Goal: Transaction & Acquisition: Purchase product/service

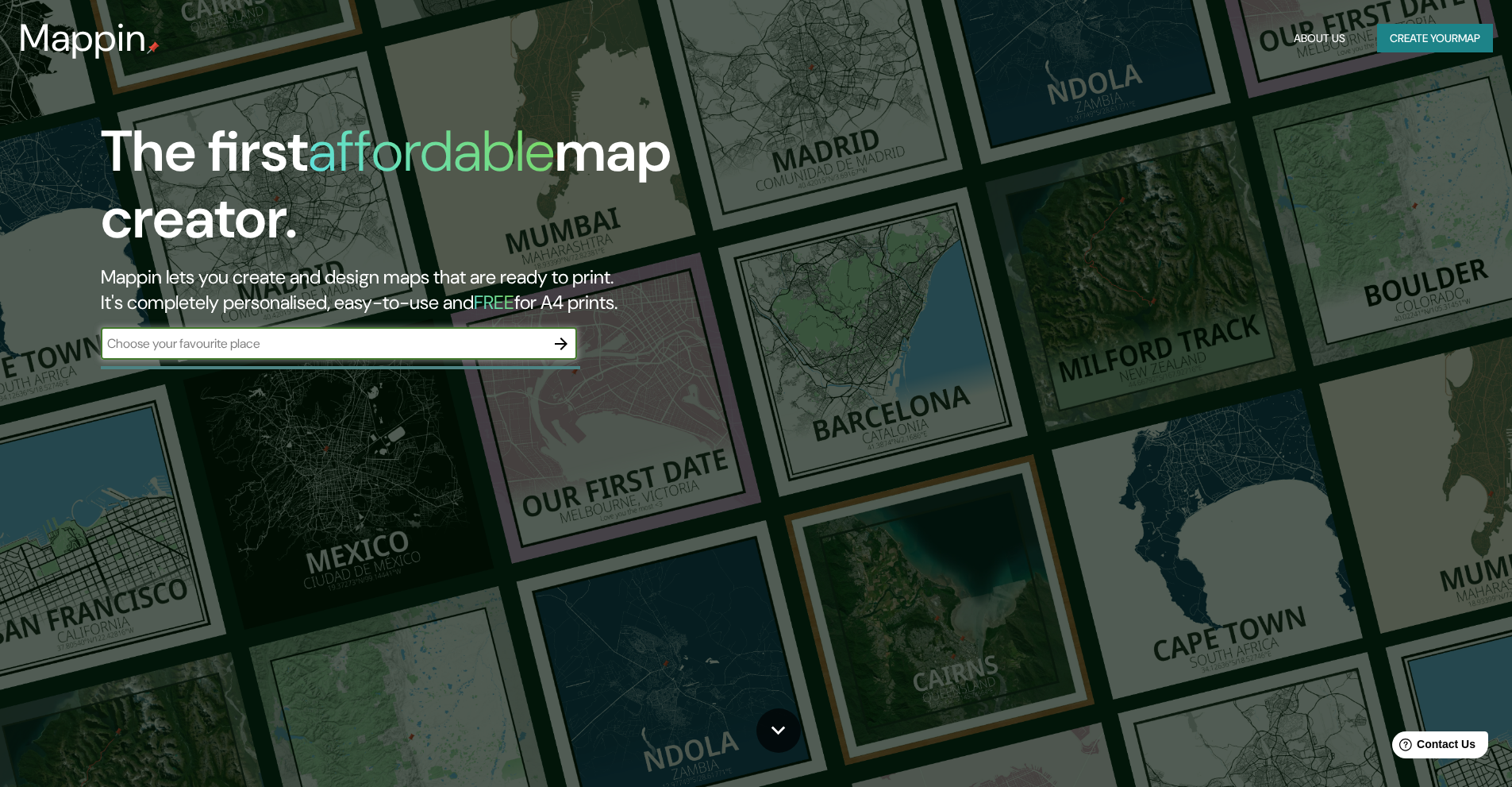
click at [473, 348] on input "text" at bounding box center [323, 344] width 444 height 18
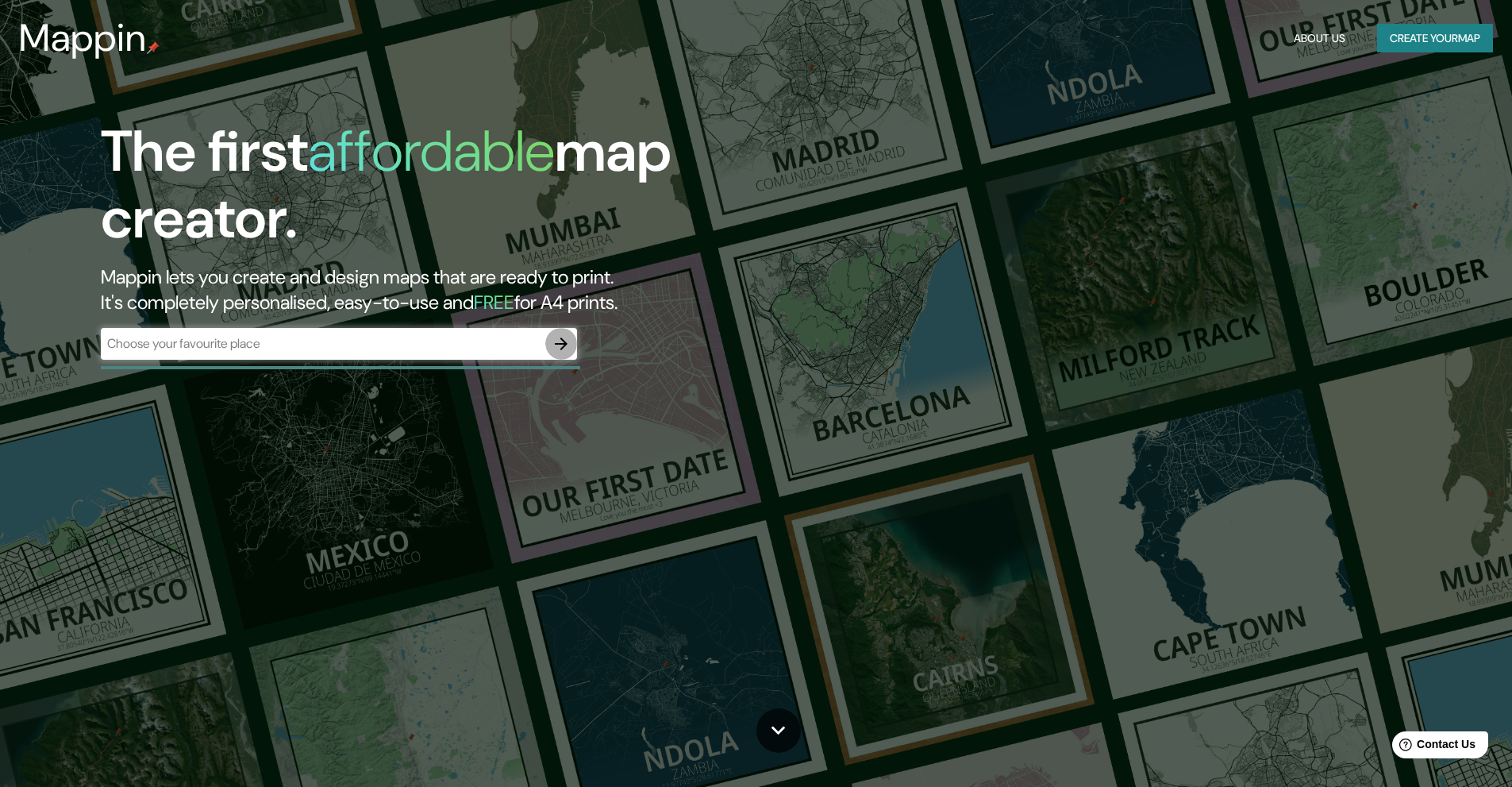
click at [566, 344] on icon "button" at bounding box center [560, 344] width 12 height 12
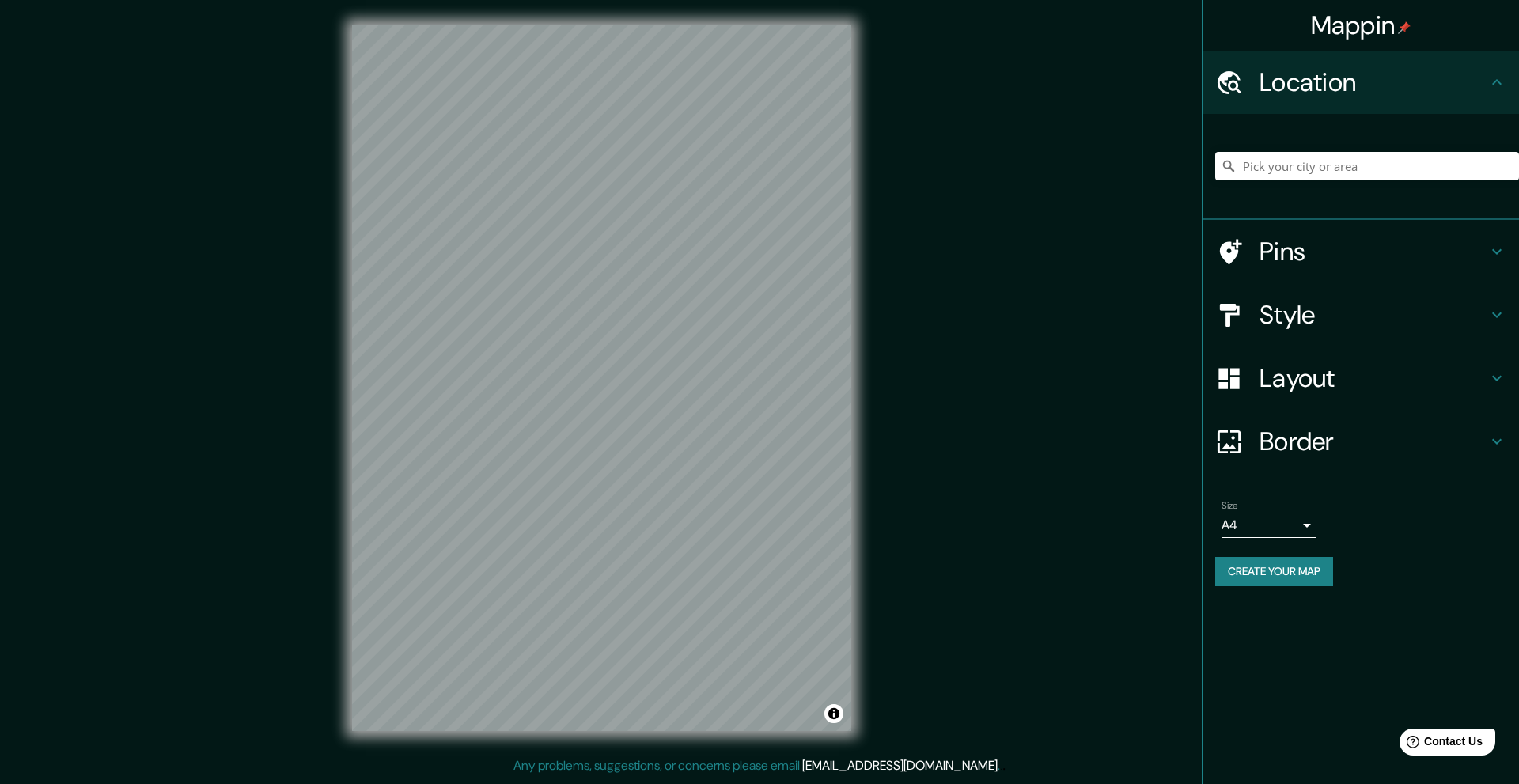
click at [1382, 370] on h4 "Layout" at bounding box center [1373, 378] width 228 height 31
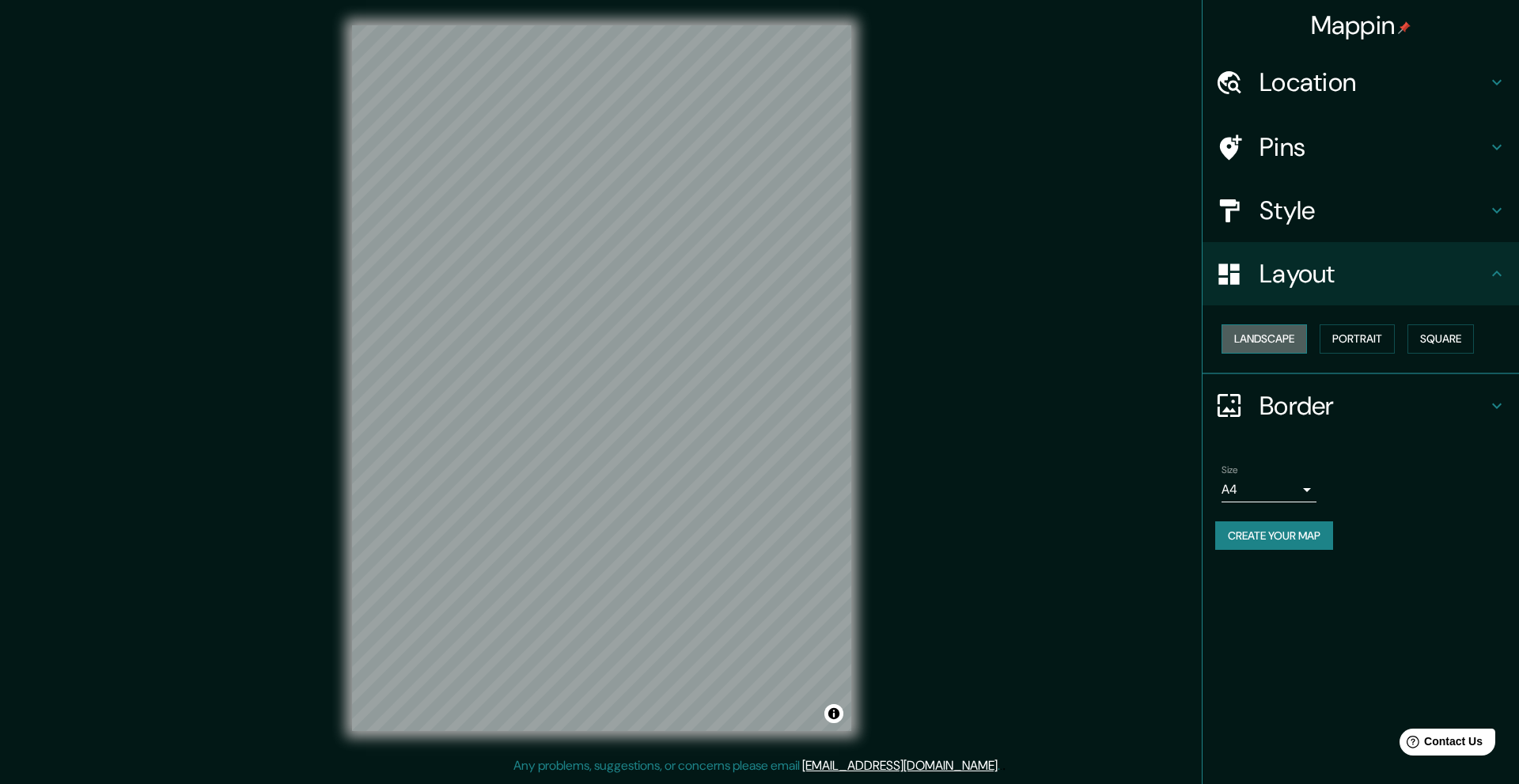
click at [1294, 339] on button "Landscape" at bounding box center [1265, 339] width 86 height 30
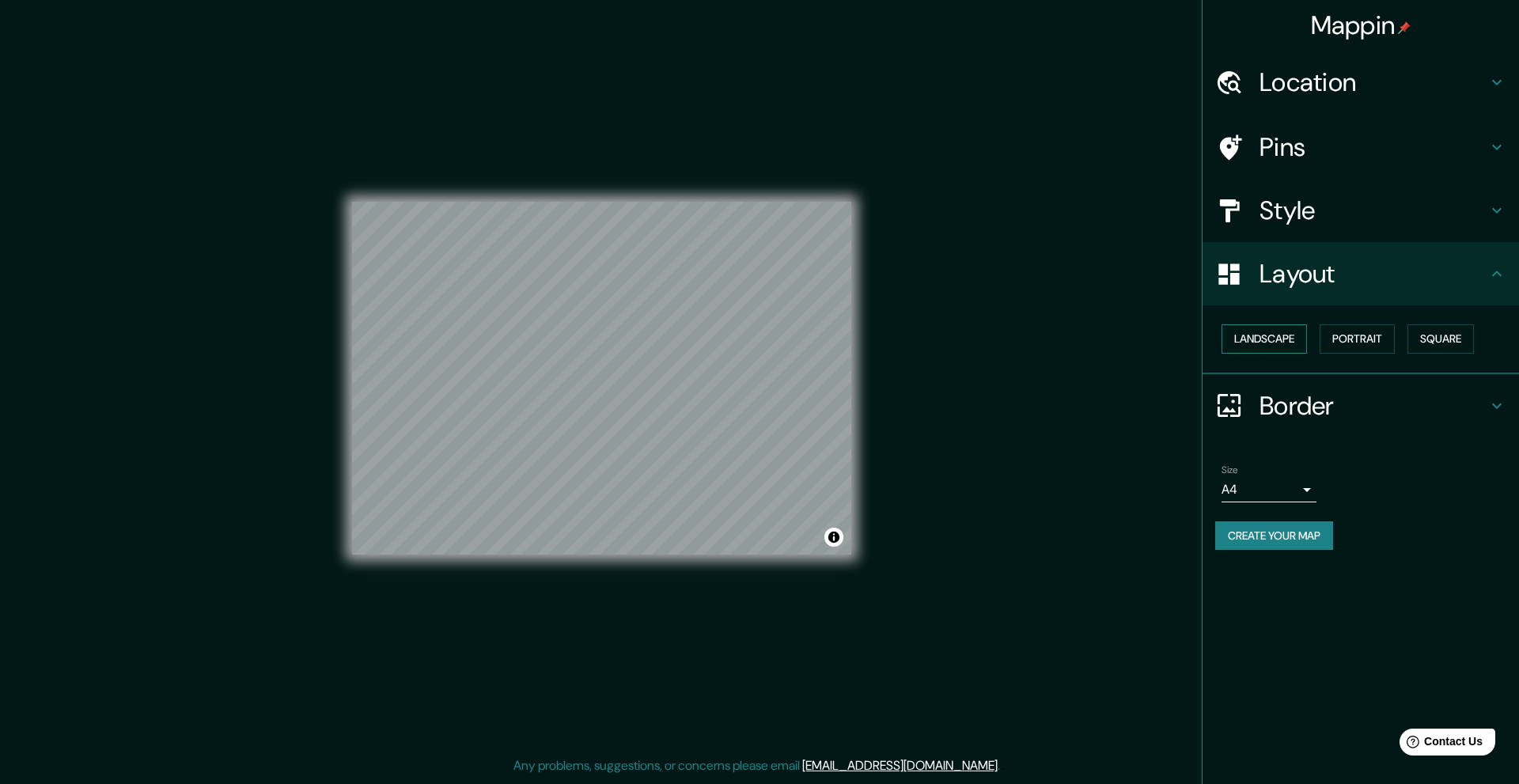
click at [1294, 339] on button "Landscape" at bounding box center [1265, 339] width 86 height 30
click at [1346, 338] on button "Portrait" at bounding box center [1357, 339] width 75 height 30
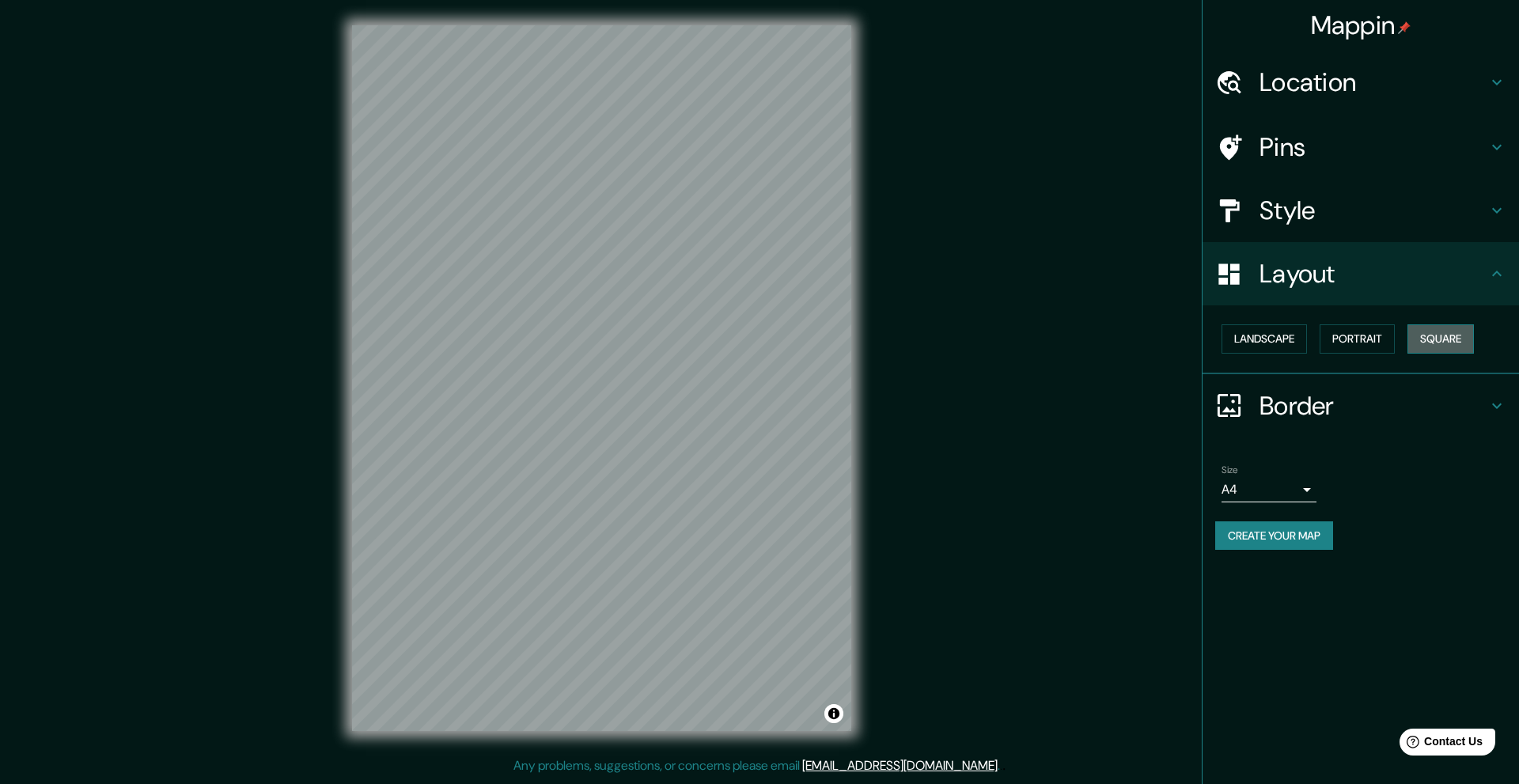
click at [1412, 335] on button "Square" at bounding box center [1441, 339] width 67 height 30
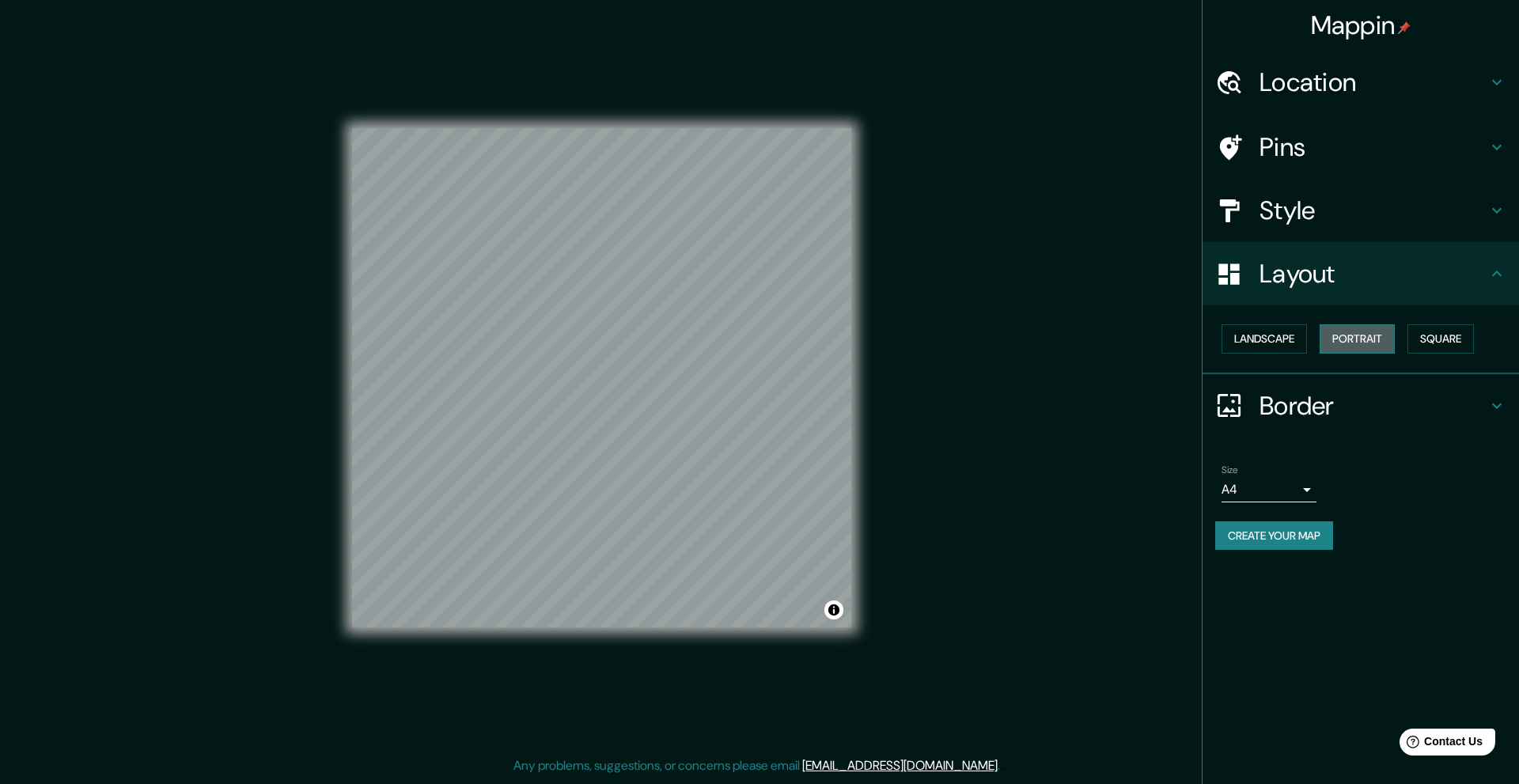
click at [1385, 337] on button "Portrait" at bounding box center [1357, 339] width 75 height 30
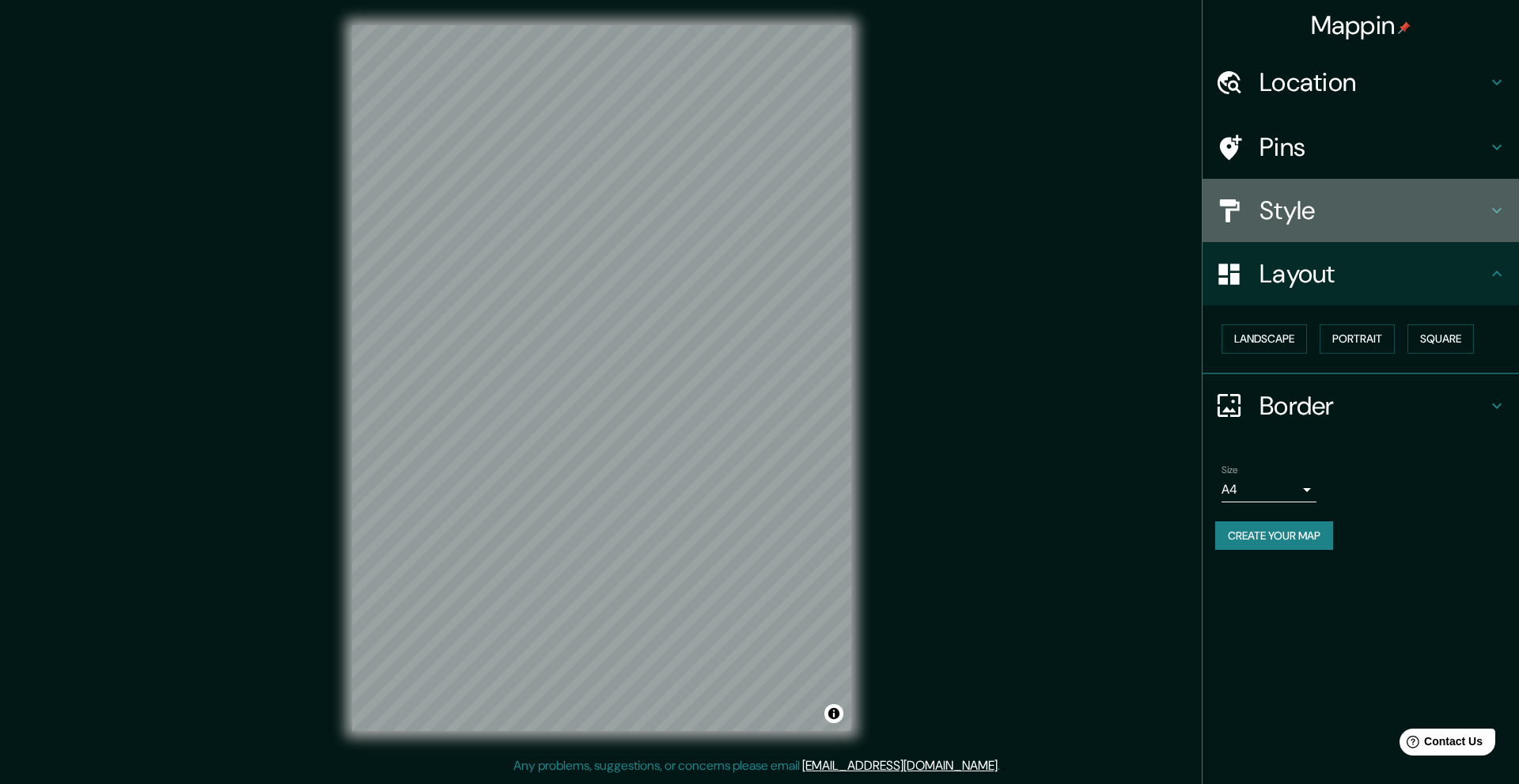
click at [1326, 206] on h4 "Style" at bounding box center [1373, 211] width 228 height 31
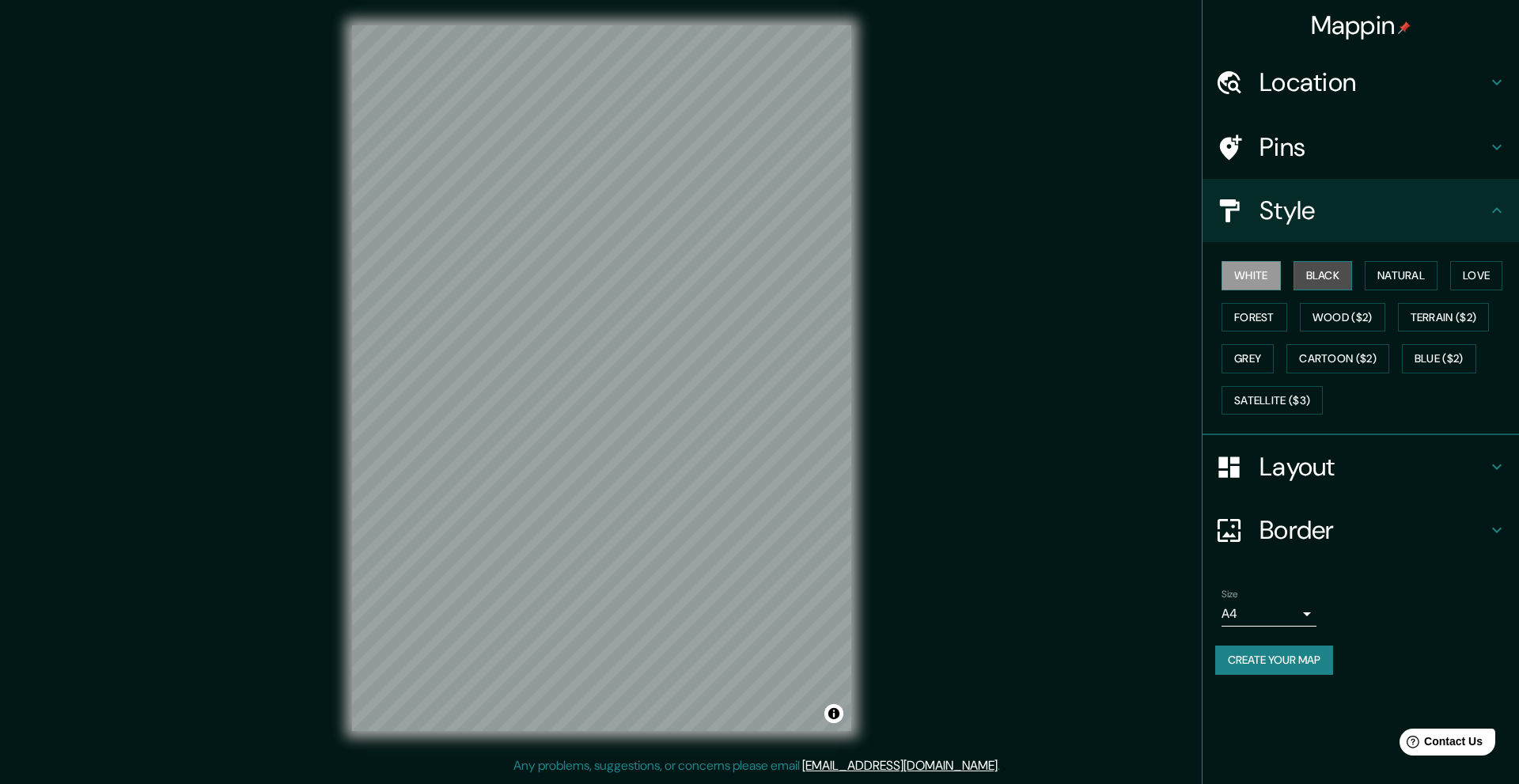
click at [1312, 266] on button "Black" at bounding box center [1323, 276] width 59 height 30
click at [1381, 269] on button "Natural" at bounding box center [1401, 276] width 72 height 30
click at [1348, 311] on button "Wood ($2)" at bounding box center [1343, 318] width 86 height 30
click at [1411, 313] on button "Terrain ($2)" at bounding box center [1444, 318] width 92 height 30
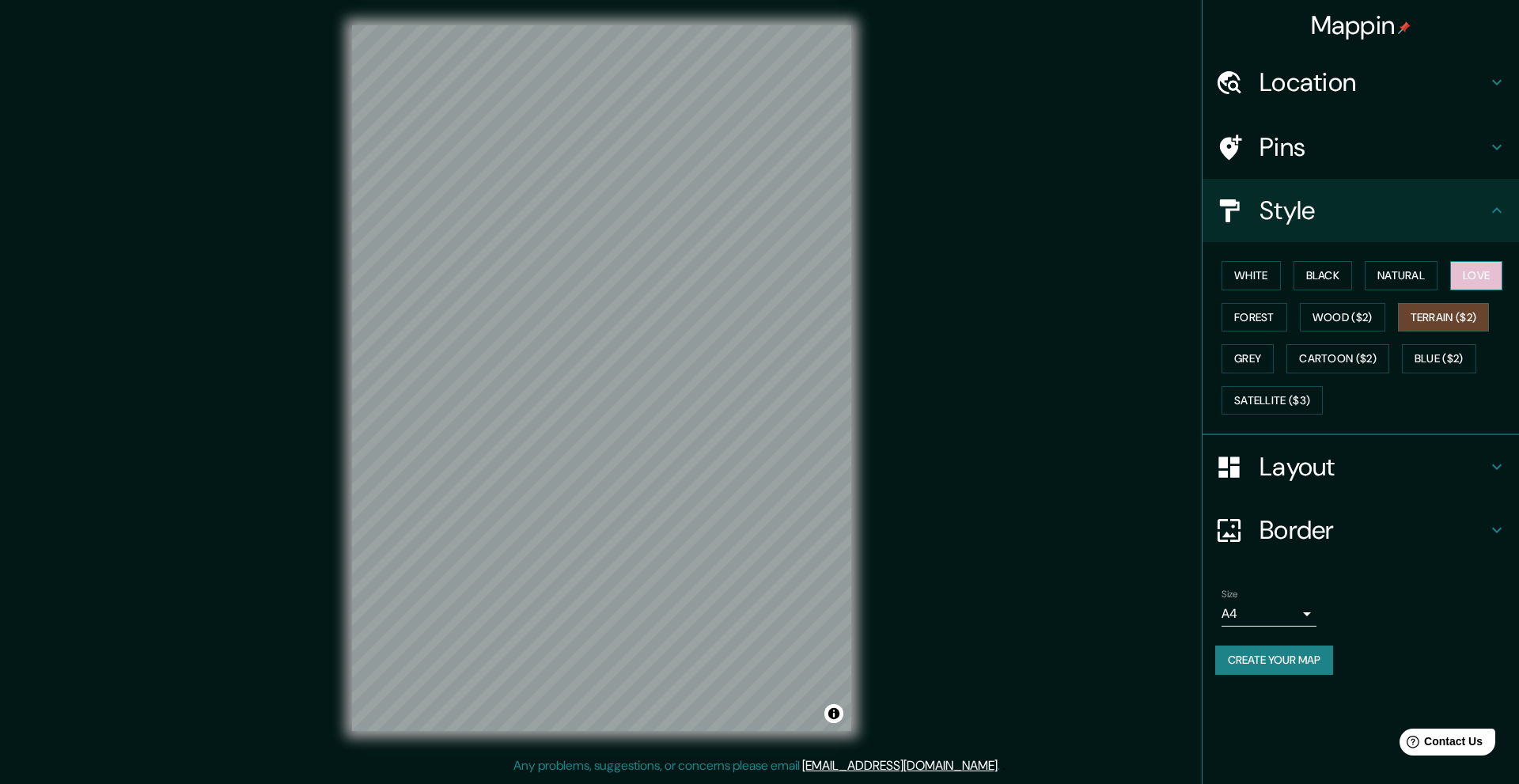
click at [1467, 279] on button "Love" at bounding box center [1475, 276] width 52 height 30
click at [1417, 279] on button "Natural" at bounding box center [1401, 276] width 72 height 30
click at [1312, 164] on div "Pins" at bounding box center [1360, 146] width 317 height 63
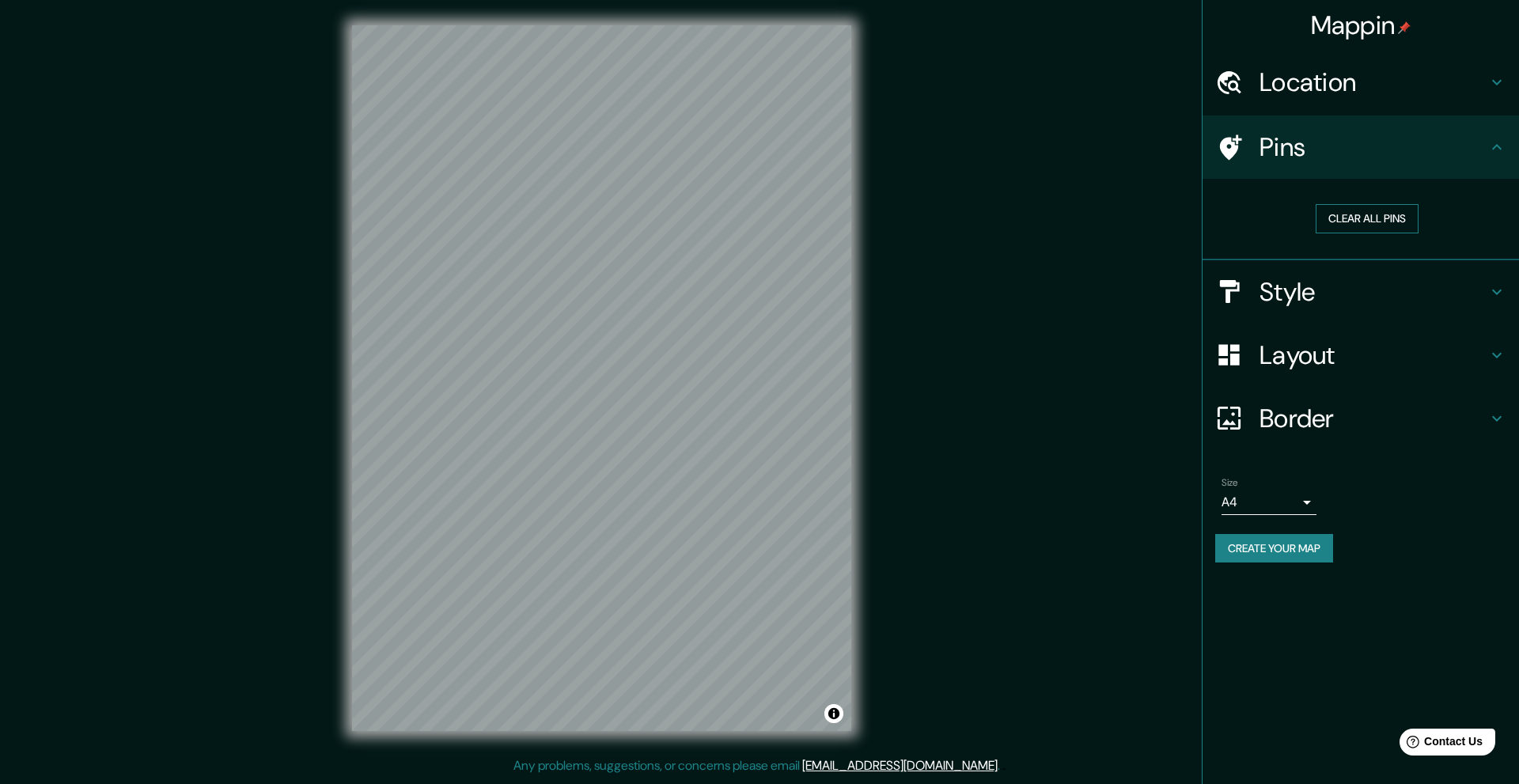
click at [1335, 220] on button "Clear all pins" at bounding box center [1367, 219] width 103 height 30
click at [1284, 163] on h4 "Pins" at bounding box center [1373, 147] width 228 height 31
click at [1351, 208] on button "Clear all pins" at bounding box center [1367, 219] width 103 height 30
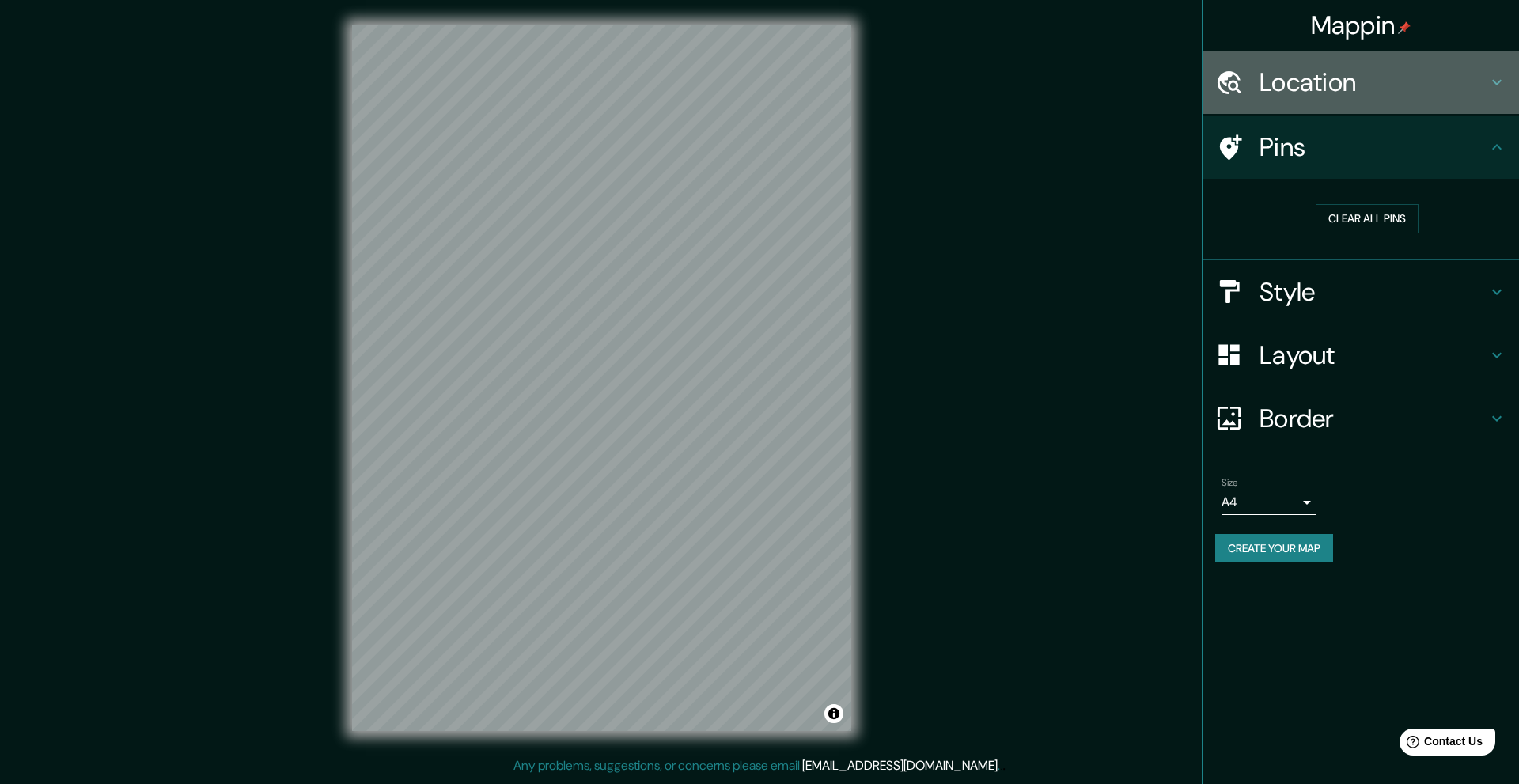
click at [1316, 81] on h4 "Location" at bounding box center [1373, 82] width 228 height 31
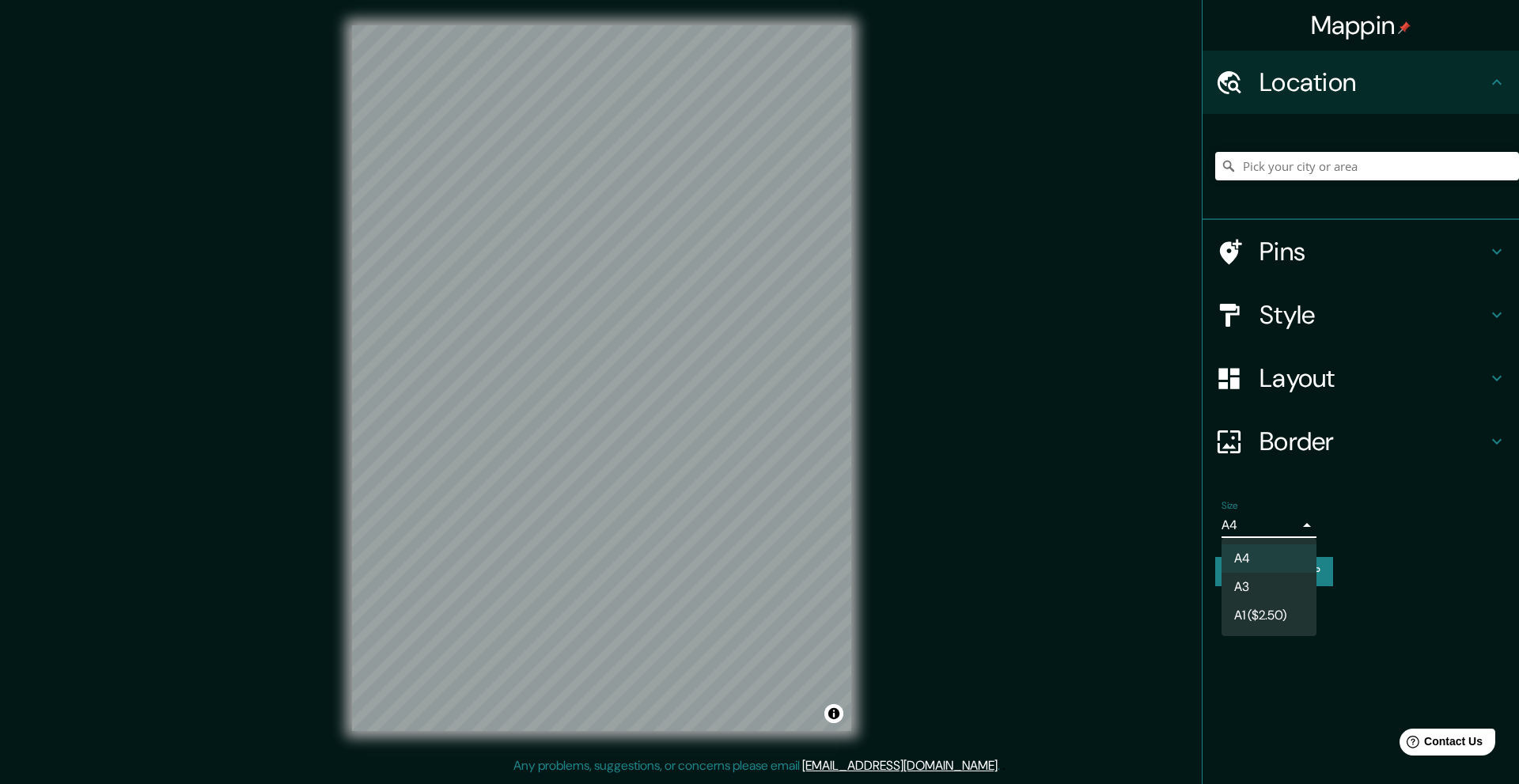
click at [1261, 530] on body "Mappin Location Pins Style Layout Border Choose a border. Hint : you can make l…" at bounding box center [760, 392] width 1519 height 784
click at [1261, 612] on li "A1 ($2.50)" at bounding box center [1269, 615] width 95 height 29
type input "a3"
